Goal: Navigation & Orientation: Find specific page/section

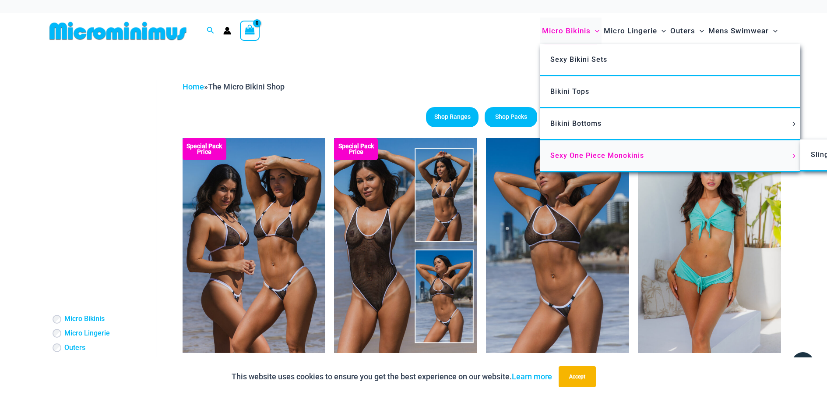
click at [569, 153] on span "Sexy One Piece Monokinis" at bounding box center [598, 155] width 94 height 8
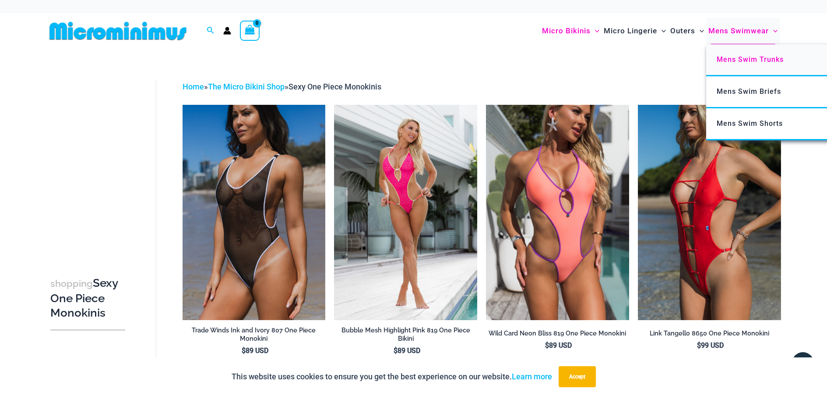
click at [729, 60] on span "Mens Swim Trunks" at bounding box center [750, 59] width 67 height 8
click at [748, 125] on span "Mens Swim Shorts" at bounding box center [750, 123] width 66 height 8
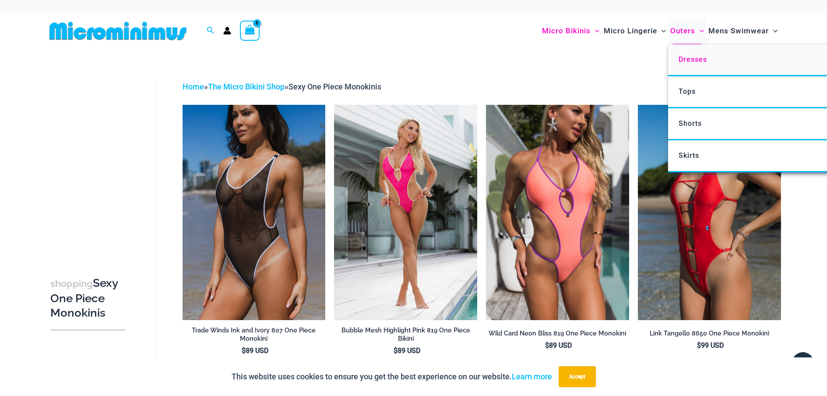
click at [690, 60] on span "Dresses" at bounding box center [693, 59] width 28 height 8
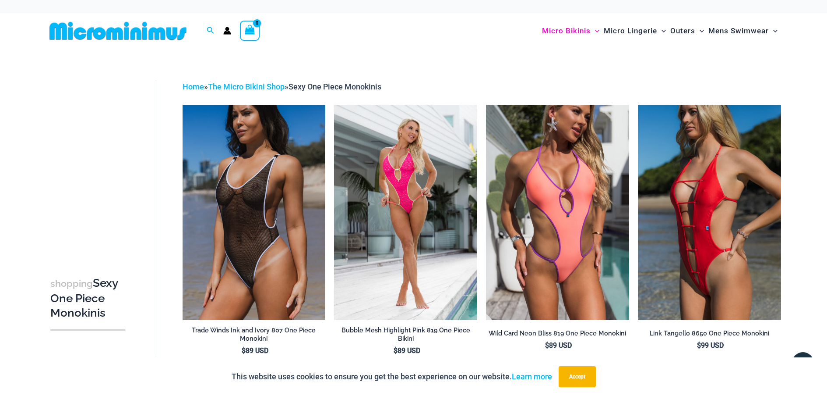
click at [396, 45] on div "Search for: Search Search Micro Bikinis Menu Toggle Sexy Bikini Sets Bikini Top…" at bounding box center [414, 30] width 736 height 35
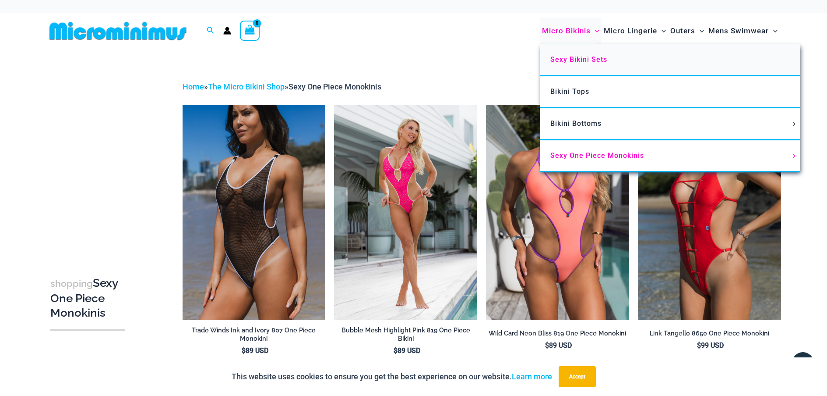
click at [587, 61] on span "Sexy Bikini Sets" at bounding box center [579, 59] width 57 height 8
